Goal: Task Accomplishment & Management: Manage account settings

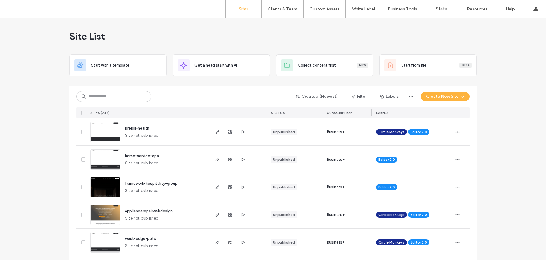
click at [127, 103] on div "Created (Newest) Filter Labels Create New Site SITES (244) STATUS SUBSCRIPTION …" at bounding box center [273, 102] width 394 height 32
click at [130, 99] on input at bounding box center [113, 96] width 75 height 11
click at [112, 97] on input at bounding box center [113, 96] width 75 height 11
type input "******"
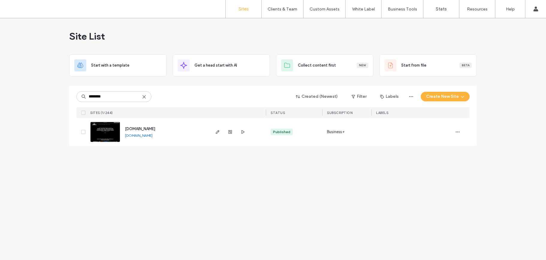
type input "********"
click at [155, 129] on span "[DOMAIN_NAME]" at bounding box center [140, 129] width 30 height 4
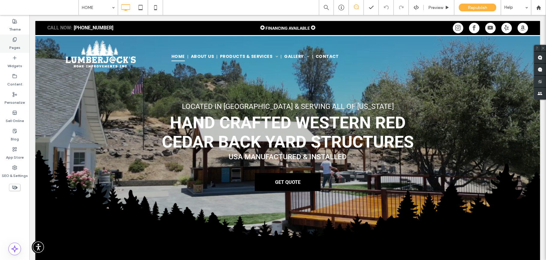
click at [16, 44] on label "Pages" at bounding box center [14, 46] width 11 height 8
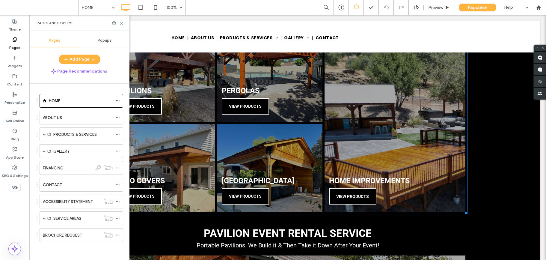
scroll to position [262, 0]
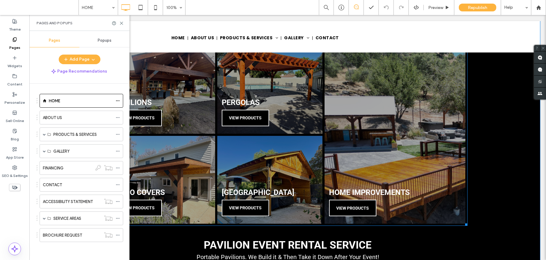
click at [171, 118] on link at bounding box center [163, 89] width 112 height 93
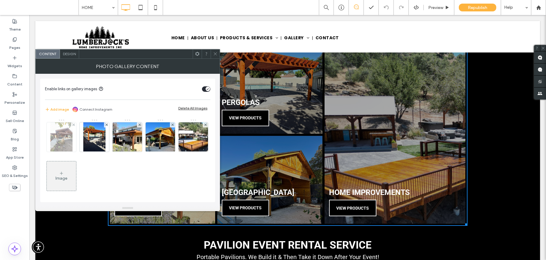
click at [62, 142] on img at bounding box center [61, 136] width 22 height 29
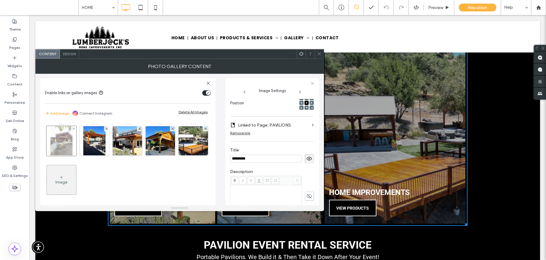
scroll to position [0, 0]
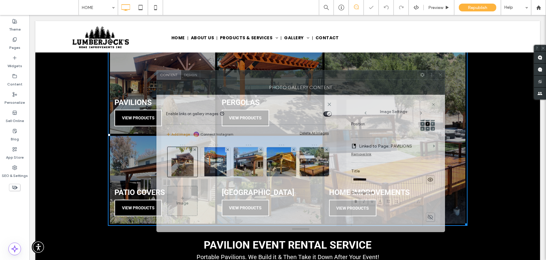
drag, startPoint x: 277, startPoint y: 53, endPoint x: 400, endPoint y: 75, distance: 125.4
click at [400, 75] on div at bounding box center [309, 74] width 218 height 9
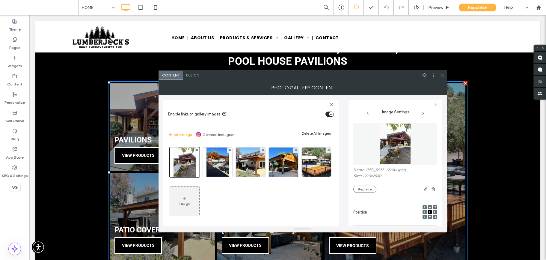
scroll to position [213, 0]
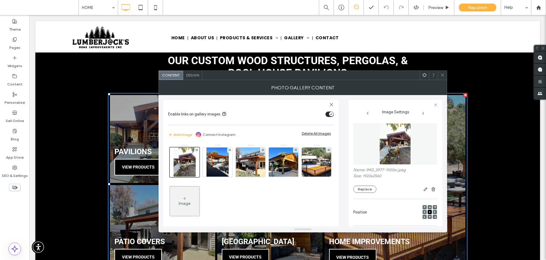
click at [389, 150] on img at bounding box center [395, 143] width 31 height 41
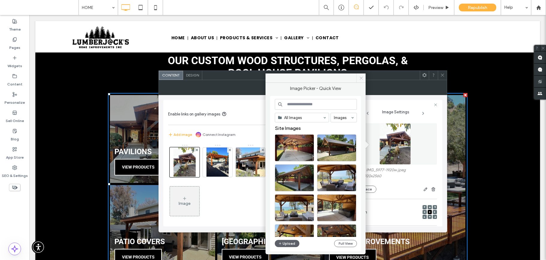
click at [361, 80] on icon at bounding box center [361, 78] width 4 height 4
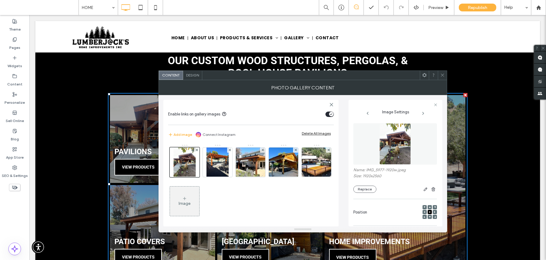
click at [442, 74] on icon at bounding box center [443, 75] width 4 height 4
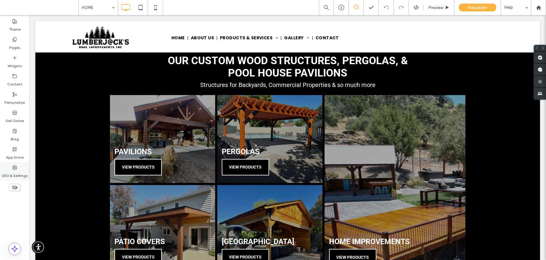
click at [10, 168] on div "SEO & Settings" at bounding box center [14, 172] width 29 height 18
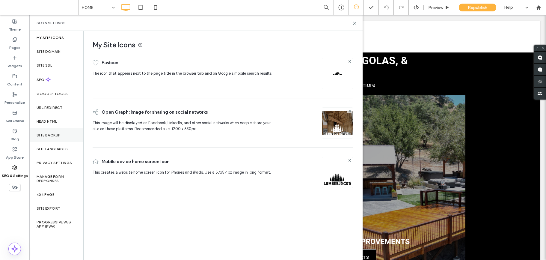
click at [50, 135] on label "Site Backup" at bounding box center [49, 135] width 24 height 4
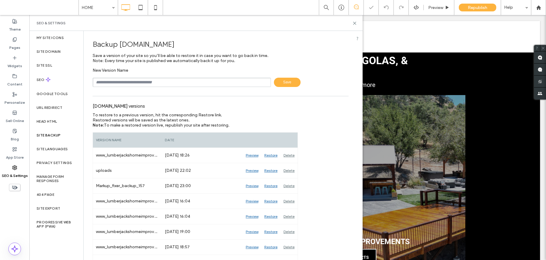
click at [127, 79] on input "text" at bounding box center [182, 82] width 178 height 9
type input "**********"
click at [298, 78] on div "**********" at bounding box center [221, 82] width 256 height 9
click at [288, 83] on span "Save" at bounding box center [287, 82] width 27 height 9
click at [355, 23] on use at bounding box center [355, 23] width 3 height 3
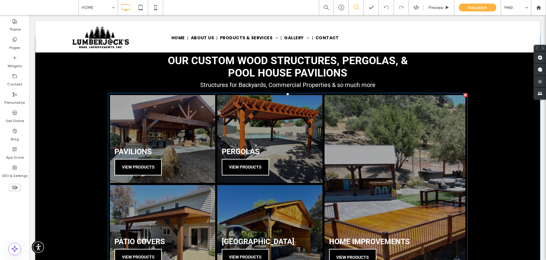
click at [180, 119] on link at bounding box center [163, 139] width 112 height 93
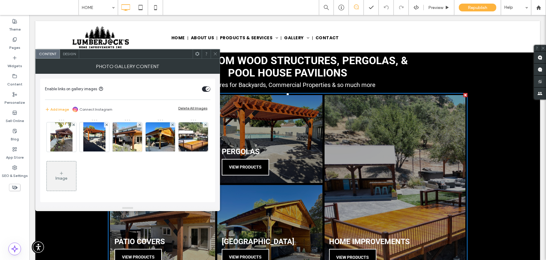
click at [180, 119] on div "Image" at bounding box center [127, 158] width 165 height 78
click at [61, 139] on img at bounding box center [61, 136] width 22 height 29
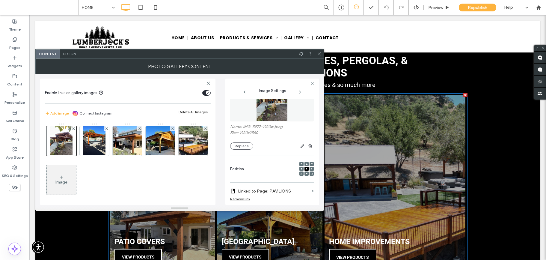
scroll to position [0, 0]
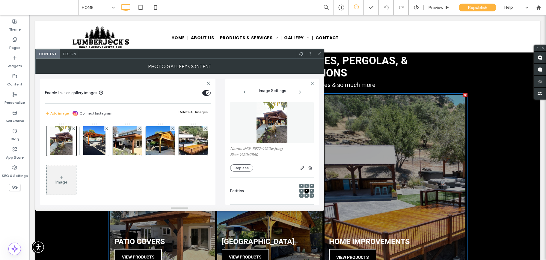
click at [265, 135] on img at bounding box center [271, 122] width 31 height 41
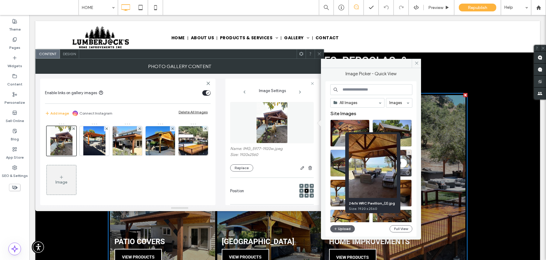
click at [408, 173] on div at bounding box center [407, 172] width 7 height 5
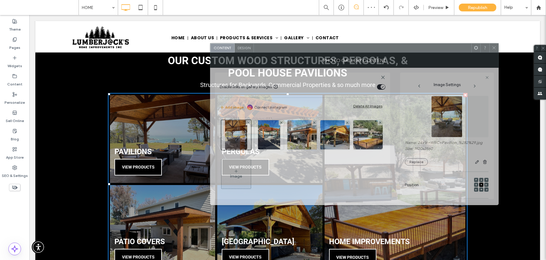
drag, startPoint x: 103, startPoint y: 56, endPoint x: 278, endPoint y: 50, distance: 175.0
click at [278, 50] on div at bounding box center [363, 47] width 218 height 9
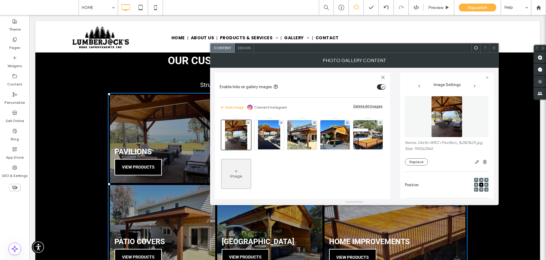
click at [481, 180] on use at bounding box center [482, 179] width 2 height 1
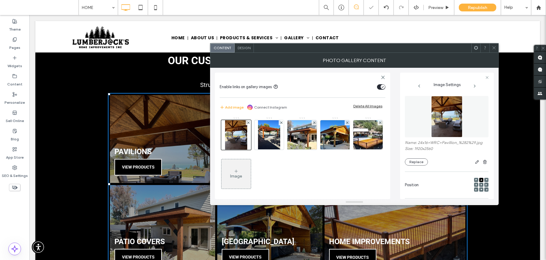
click at [481, 183] on span at bounding box center [482, 185] width 2 height 4
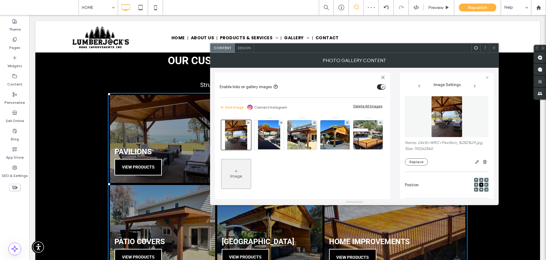
click at [495, 47] on use at bounding box center [494, 47] width 3 height 3
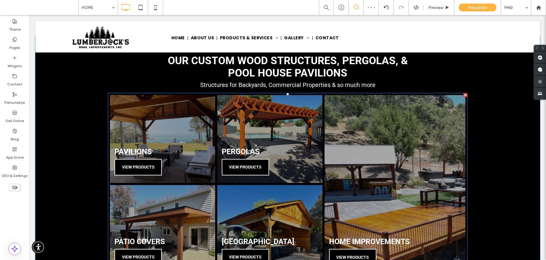
click at [177, 125] on link at bounding box center [163, 139] width 112 height 93
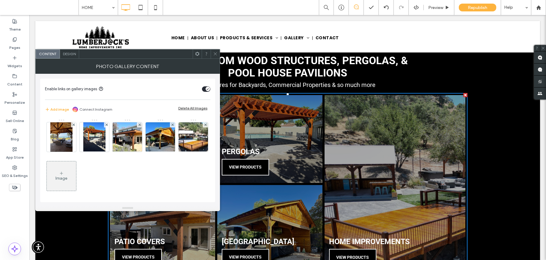
click at [177, 125] on div "Image" at bounding box center [127, 158] width 165 height 78
click at [67, 142] on img at bounding box center [61, 136] width 22 height 29
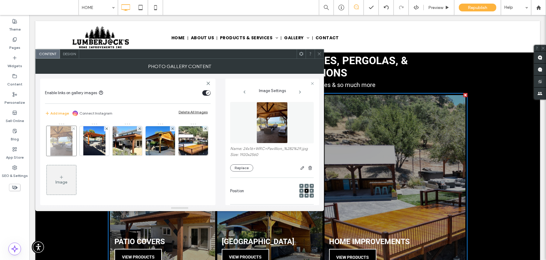
scroll to position [88, 0]
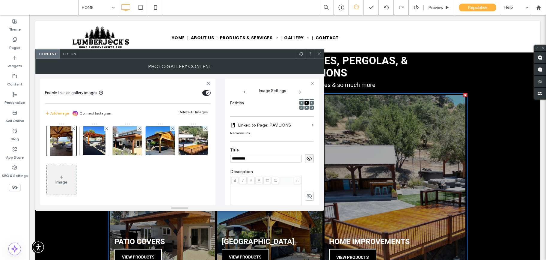
click at [277, 125] on label "Linked to Page: PAVILIONS" at bounding box center [274, 125] width 72 height 11
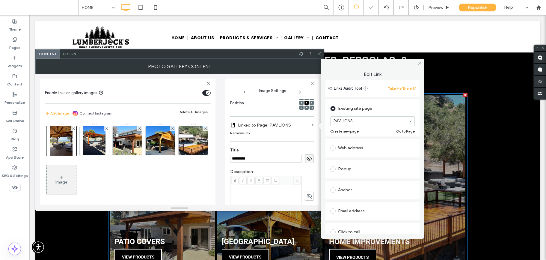
click at [263, 104] on div "Position" at bounding box center [272, 103] width 84 height 20
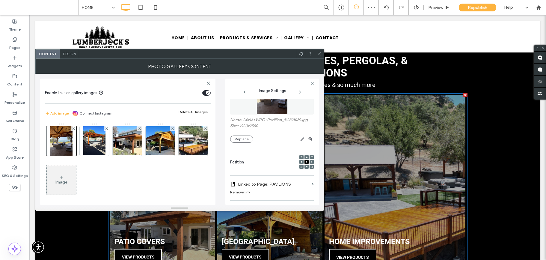
scroll to position [0, 0]
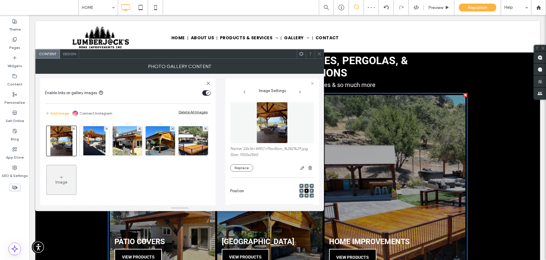
click at [271, 133] on img at bounding box center [272, 122] width 31 height 41
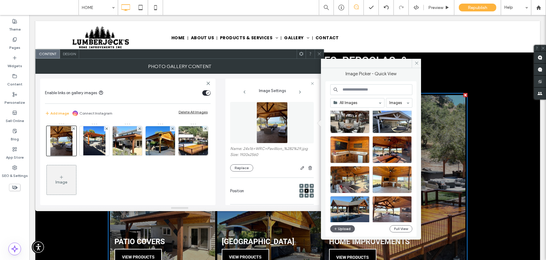
scroll to position [229, 0]
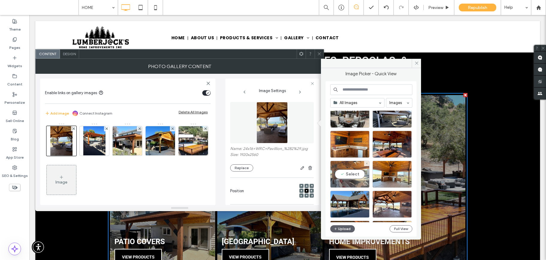
click at [347, 173] on div "Select" at bounding box center [350, 174] width 39 height 27
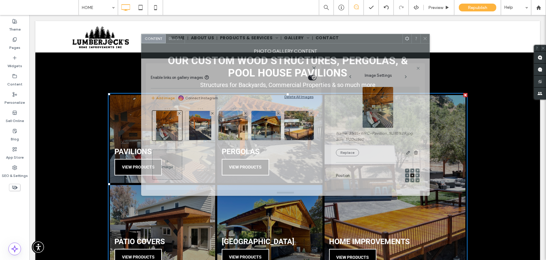
drag, startPoint x: 309, startPoint y: 49, endPoint x: 350, endPoint y: 37, distance: 43.2
click at [350, 37] on div at bounding box center [294, 38] width 218 height 9
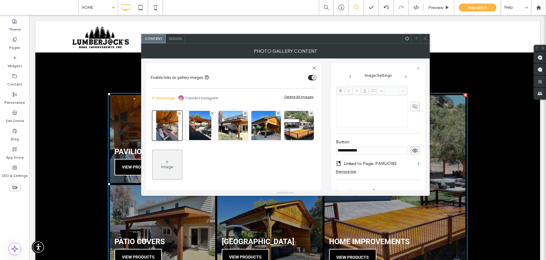
scroll to position [194, 0]
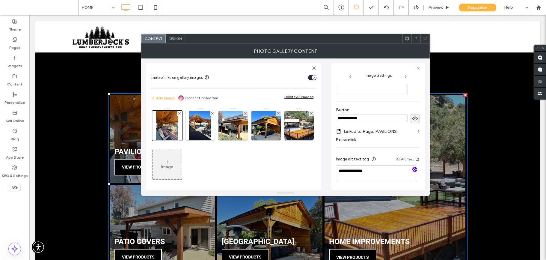
click at [413, 171] on icon "button" at bounding box center [415, 169] width 4 height 4
type textarea "**********"
click at [425, 37] on icon at bounding box center [425, 38] width 4 height 4
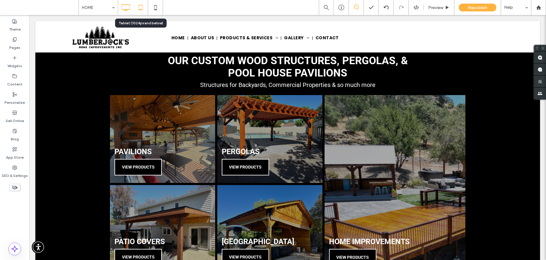
click at [140, 9] on icon at bounding box center [141, 7] width 12 height 12
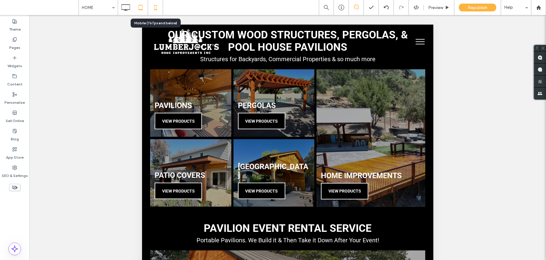
click at [155, 9] on icon at bounding box center [156, 7] width 12 height 12
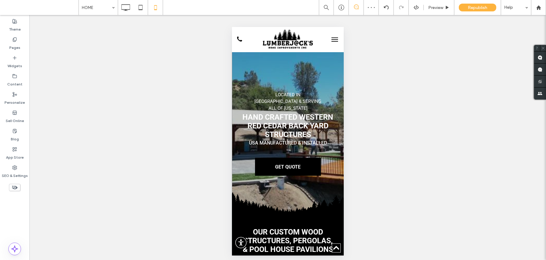
scroll to position [193, 0]
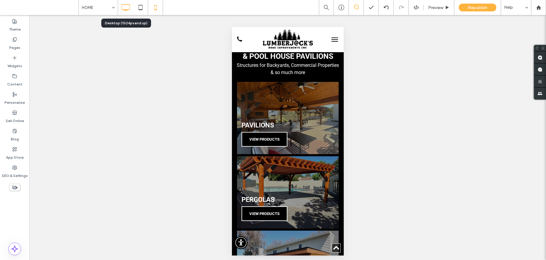
click at [123, 8] on icon at bounding box center [126, 7] width 12 height 12
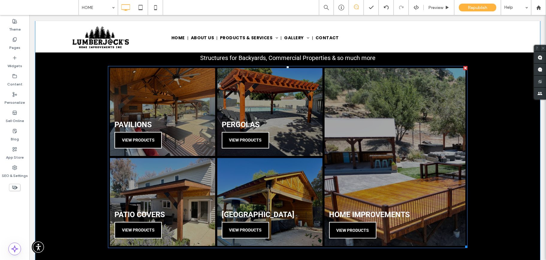
scroll to position [237, 0]
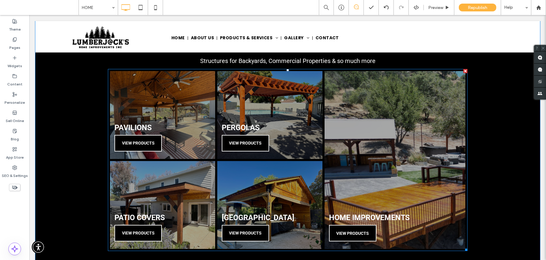
click at [370, 163] on link at bounding box center [395, 160] width 149 height 189
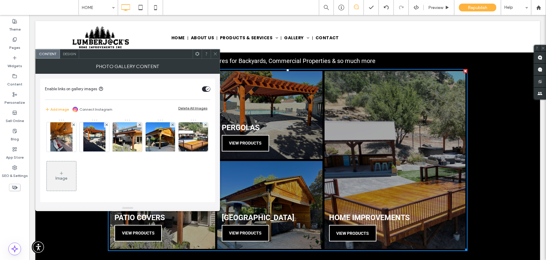
drag, startPoint x: 214, startPoint y: 54, endPoint x: 199, endPoint y: 50, distance: 15.9
click at [214, 54] on icon at bounding box center [215, 54] width 4 height 4
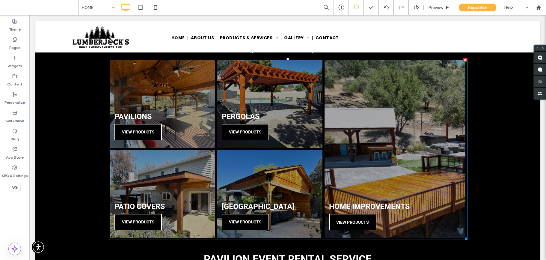
scroll to position [248, 0]
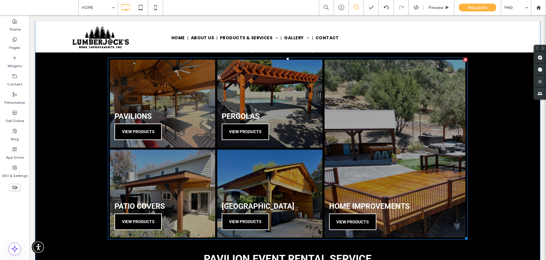
click at [290, 171] on link at bounding box center [270, 193] width 112 height 93
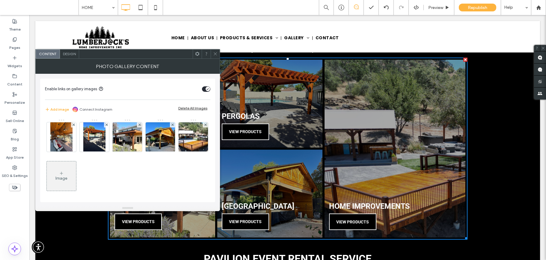
click at [290, 171] on link at bounding box center [270, 193] width 112 height 93
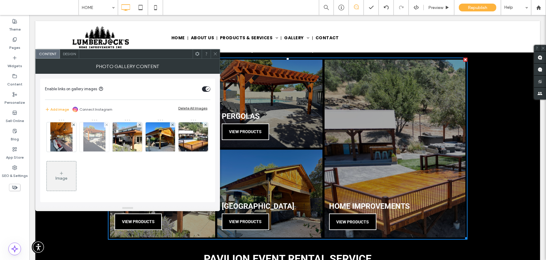
click at [89, 137] on img at bounding box center [94, 136] width 22 height 29
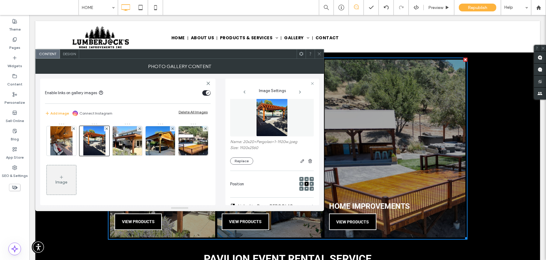
scroll to position [0, 0]
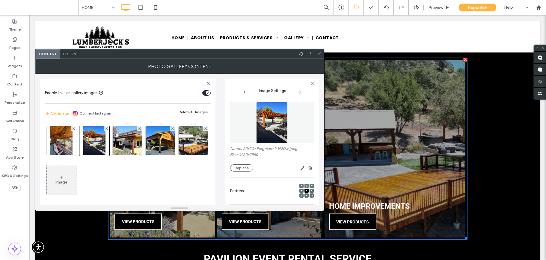
click at [274, 132] on img at bounding box center [271, 122] width 31 height 41
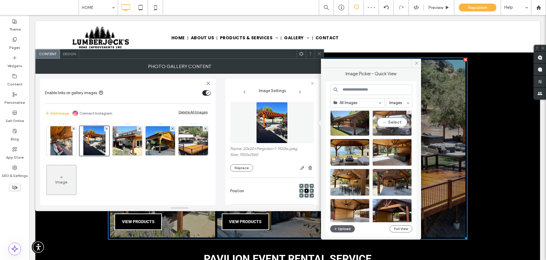
scroll to position [139, 0]
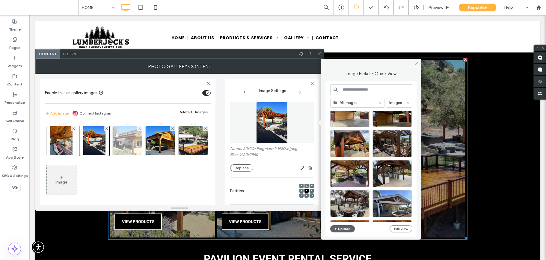
click at [128, 146] on img at bounding box center [127, 140] width 39 height 29
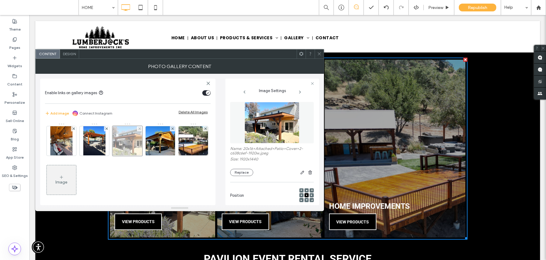
scroll to position [99, 0]
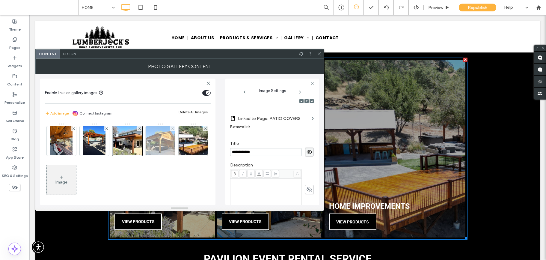
click at [151, 142] on img at bounding box center [160, 140] width 39 height 29
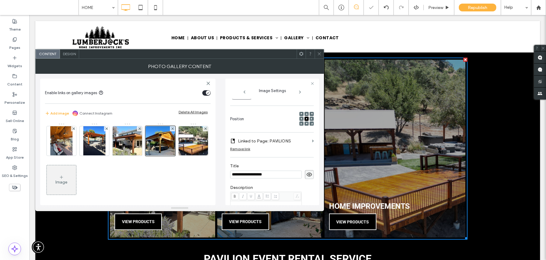
scroll to position [0, 0]
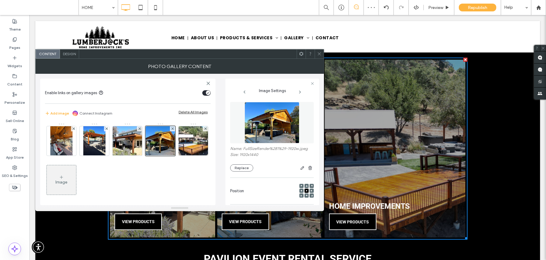
click at [280, 133] on img at bounding box center [272, 122] width 55 height 41
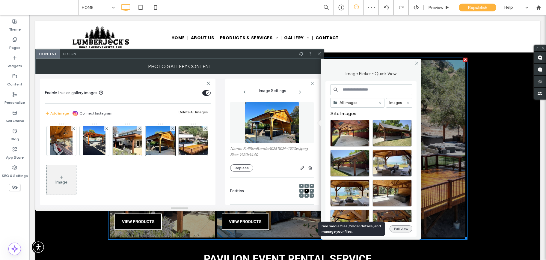
click at [395, 231] on button "Full View" at bounding box center [401, 228] width 23 height 7
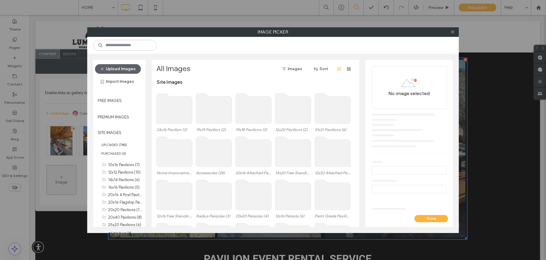
click at [332, 109] on use at bounding box center [333, 109] width 36 height 30
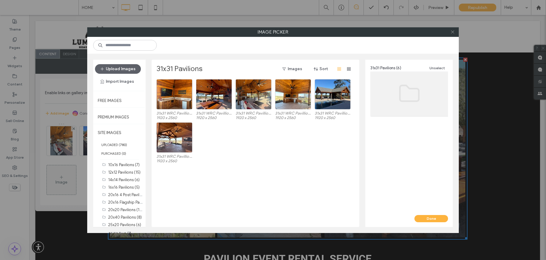
click at [454, 32] on icon at bounding box center [453, 32] width 4 height 4
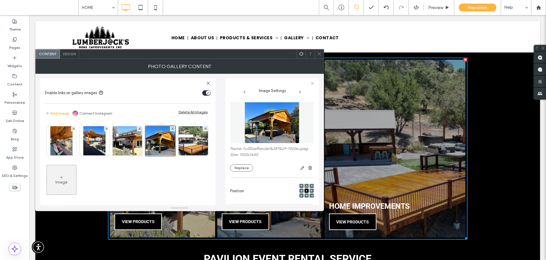
click at [320, 52] on icon at bounding box center [319, 54] width 4 height 4
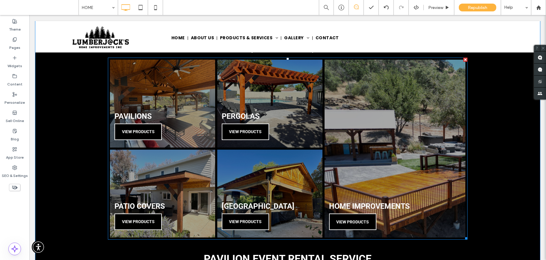
click at [269, 176] on link at bounding box center [270, 193] width 112 height 93
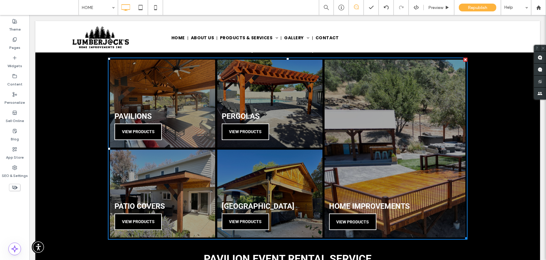
click at [269, 176] on link at bounding box center [270, 193] width 112 height 93
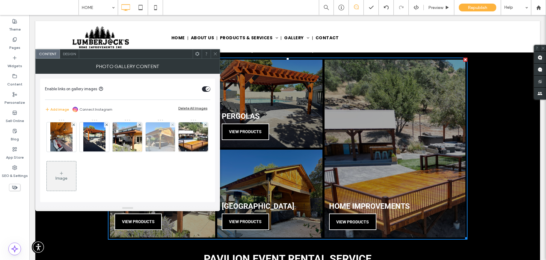
click at [164, 134] on img at bounding box center [160, 136] width 39 height 29
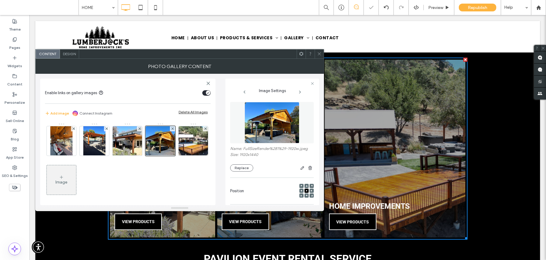
click at [286, 132] on img at bounding box center [272, 122] width 55 height 41
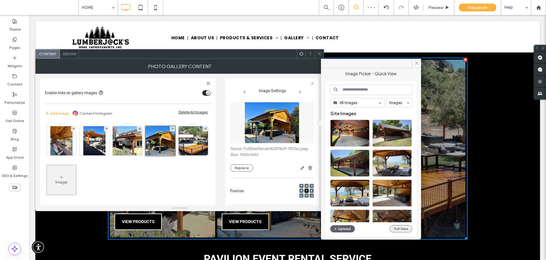
click at [400, 228] on button "Full View" at bounding box center [401, 228] width 23 height 7
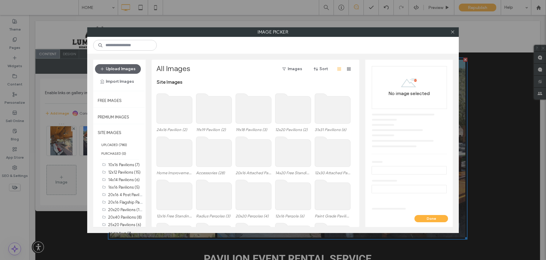
click at [177, 155] on use at bounding box center [175, 152] width 36 height 30
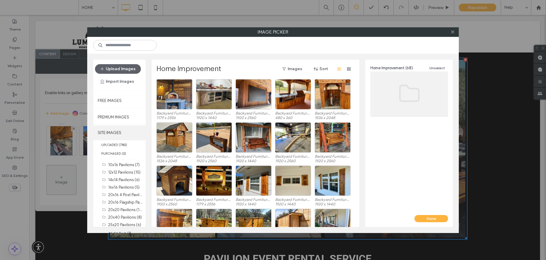
click at [117, 131] on label "SITE IMAGES" at bounding box center [119, 132] width 52 height 15
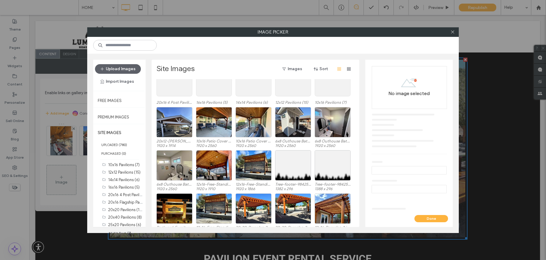
scroll to position [190, 0]
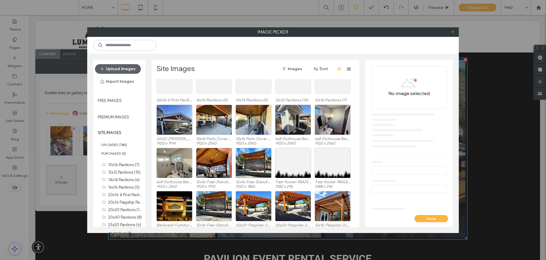
click at [453, 31] on icon at bounding box center [453, 32] width 4 height 4
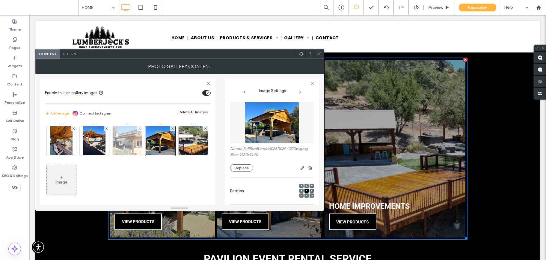
click at [128, 139] on img at bounding box center [127, 140] width 39 height 29
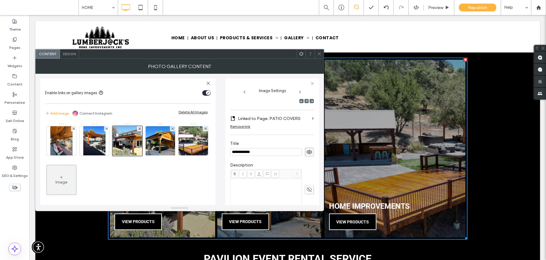
scroll to position [0, 0]
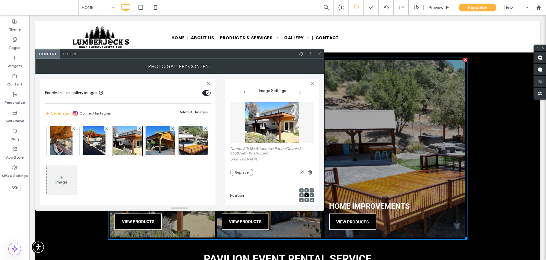
click at [286, 131] on img at bounding box center [272, 122] width 55 height 41
